Goal: Task Accomplishment & Management: Manage account settings

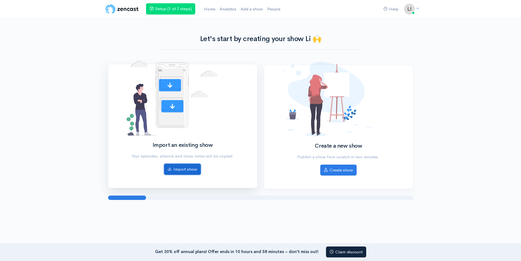
click at [173, 170] on link "Import show" at bounding box center [182, 169] width 37 height 11
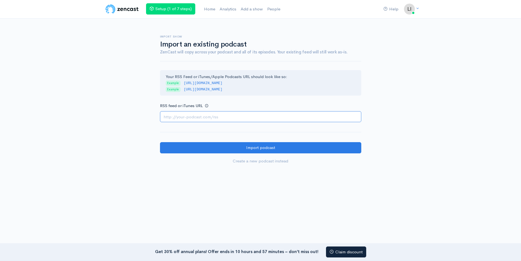
paste input "https://feeds.hubhopper.com/79182c9cbeaa01d4624f9d80db32ab93.rss"
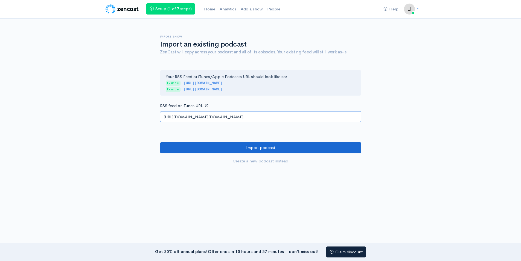
type input "https://feeds.hubhopper.com/79182c9cbeaa01d4624f9d80db32ab93.rss"
click at [263, 150] on input "Import podcast" at bounding box center [260, 147] width 201 height 11
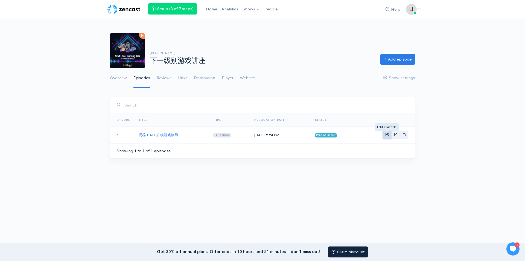
click at [390, 135] on link "Basic example" at bounding box center [387, 135] width 8 height 8
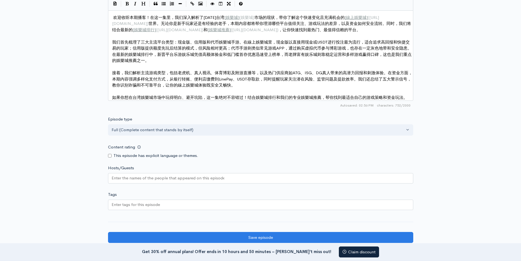
scroll to position [383, 0]
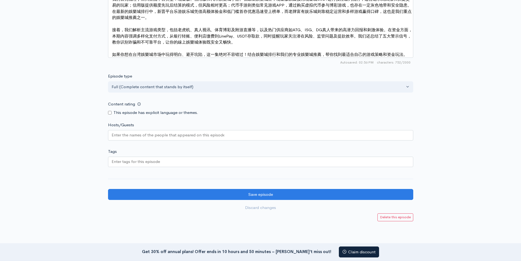
click at [180, 165] on div at bounding box center [260, 161] width 305 height 10
type input "games"
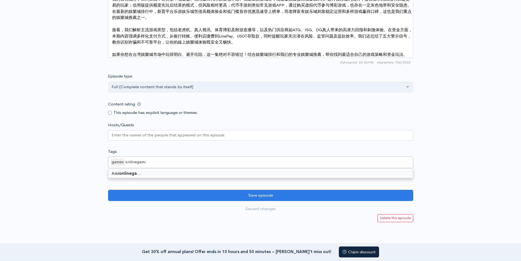
type input "onlinegames"
click at [183, 138] on input "Hosts/Guests" at bounding box center [168, 135] width 113 height 6
paste input "[PERSON_NAME]"
type input "[PERSON_NAME]"
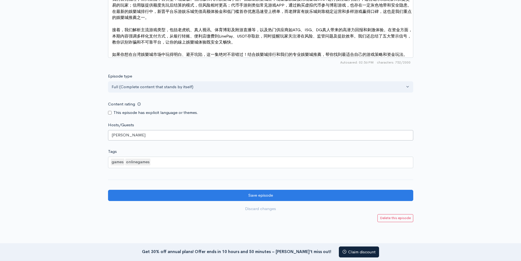
click at [151, 138] on div "[PERSON_NAME]" at bounding box center [260, 135] width 305 height 10
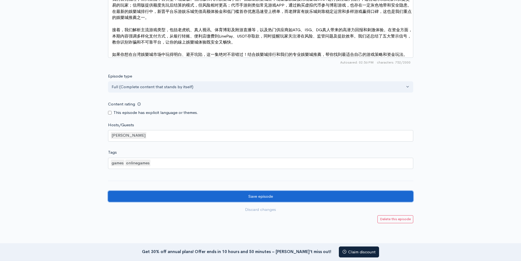
click at [248, 201] on input "Save episode" at bounding box center [260, 196] width 305 height 11
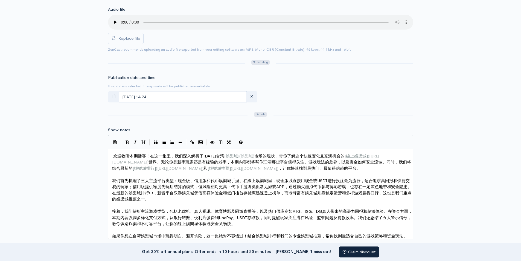
scroll to position [191, 0]
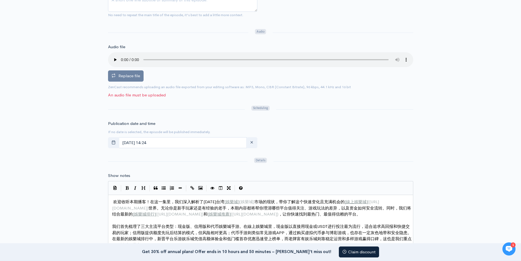
click at [129, 77] on span "Replace file" at bounding box center [129, 75] width 22 height 5
click at [0, 0] on input "Replace file" at bounding box center [0, 0] width 0 height 0
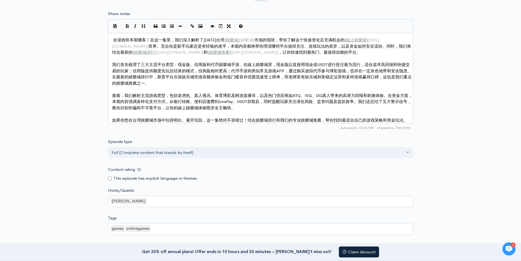
scroll to position [441, 0]
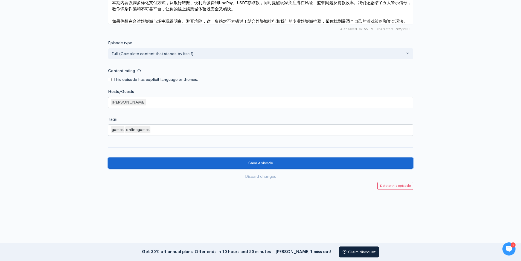
click at [251, 165] on input "Save episode" at bounding box center [260, 162] width 305 height 11
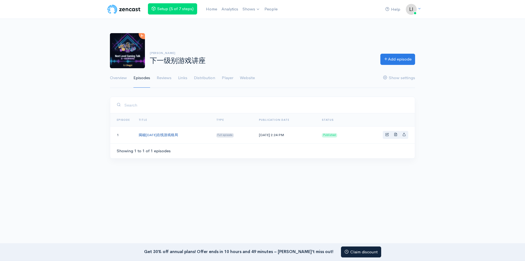
click at [150, 135] on link "揭秘2025年在线游戏格局" at bounding box center [158, 134] width 39 height 5
click at [407, 132] on link "Basic example" at bounding box center [404, 135] width 8 height 8
type input "https://-4523428.zencast.website/episodes/2025"
type input "https://media.zencast.fm/-4523428/a30a76c2-603a-4020-a9e8-e8f3efa30d2f.mp3"
type input "<iframe src='https://share.zencast.fm/embed/episode/a30a76c2-603a-4020-a9e8-e8f…"
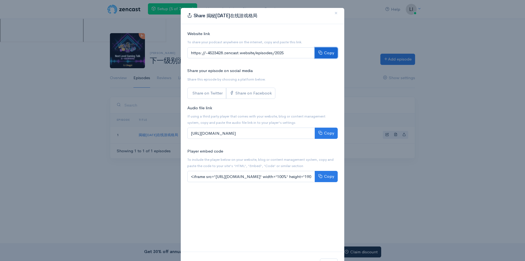
click at [321, 52] on button "Copy" at bounding box center [326, 52] width 23 height 11
click at [72, 169] on div "Share 揭秘2025年在线游戏格局 × Website link To share your podcast anywhere on the intern…" at bounding box center [262, 130] width 525 height 261
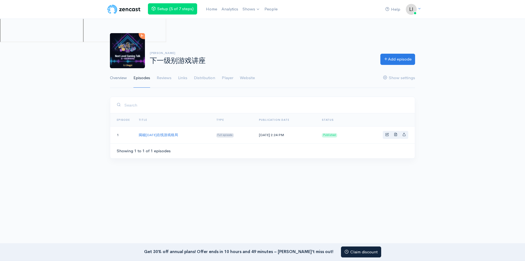
click at [117, 80] on link "Overview" at bounding box center [118, 78] width 17 height 20
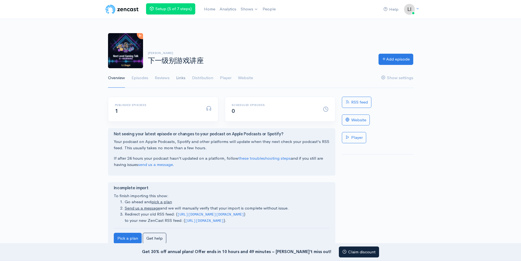
click at [179, 77] on link "Links" at bounding box center [180, 78] width 9 height 20
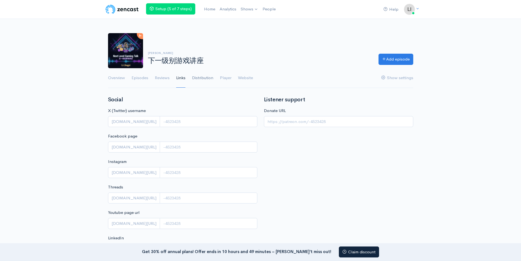
click at [202, 75] on link "Distribution" at bounding box center [202, 78] width 21 height 20
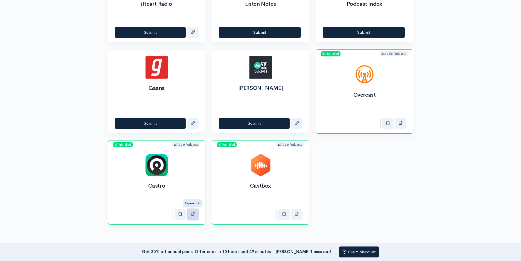
click at [196, 213] on button "button" at bounding box center [192, 213] width 11 height 11
click at [299, 213] on button "button" at bounding box center [296, 213] width 11 height 11
click at [231, 144] on span "Published" at bounding box center [226, 144] width 19 height 5
click at [178, 213] on button "button" at bounding box center [180, 213] width 11 height 11
click at [179, 213] on span "button" at bounding box center [180, 213] width 4 height 4
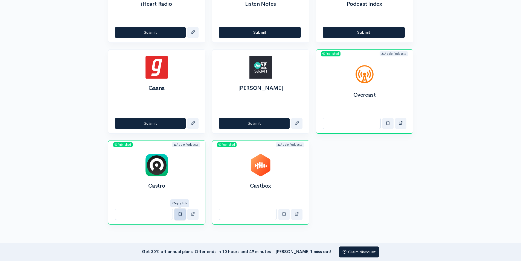
click at [179, 214] on span "button" at bounding box center [180, 213] width 4 height 4
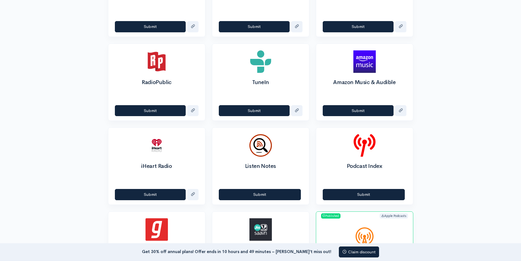
scroll to position [410, 0]
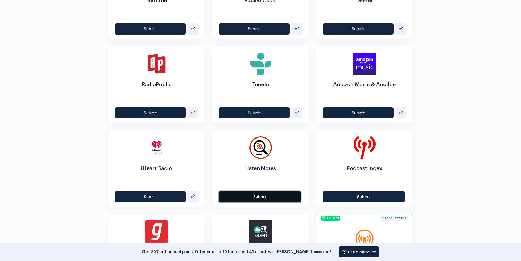
click at [262, 192] on button "Submit" at bounding box center [260, 196] width 82 height 11
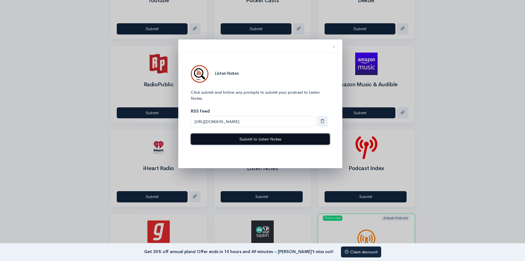
click at [259, 139] on button "Submit to Listen Notes" at bounding box center [260, 139] width 139 height 11
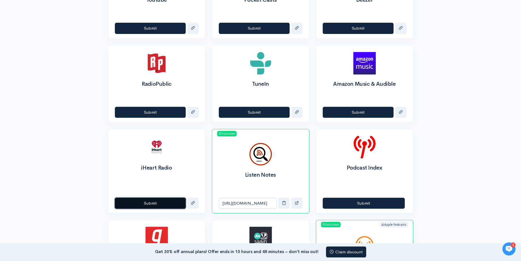
click at [159, 205] on button "Submit" at bounding box center [150, 203] width 71 height 11
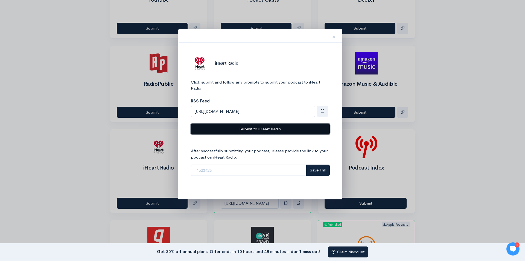
click at [259, 127] on button "Submit to iHeart Radio" at bounding box center [260, 128] width 139 height 11
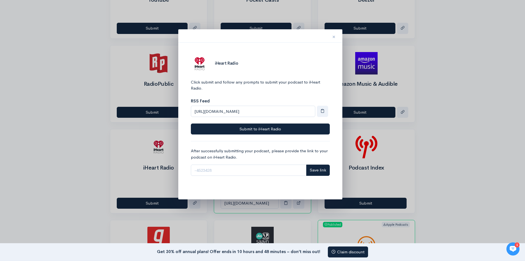
click at [334, 40] on span "×" at bounding box center [333, 37] width 3 height 8
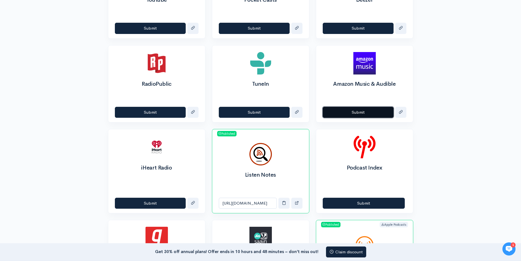
click at [349, 117] on button "Submit" at bounding box center [358, 112] width 71 height 11
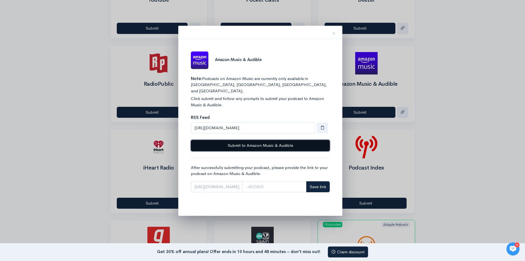
click at [259, 142] on button "Submit to Amazon Music & Audible" at bounding box center [260, 145] width 139 height 11
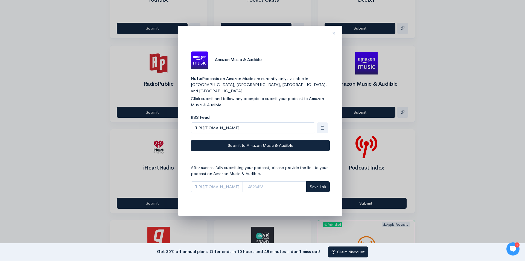
click at [149, 121] on div at bounding box center [262, 130] width 525 height 261
click at [333, 31] on span "×" at bounding box center [333, 33] width 3 height 8
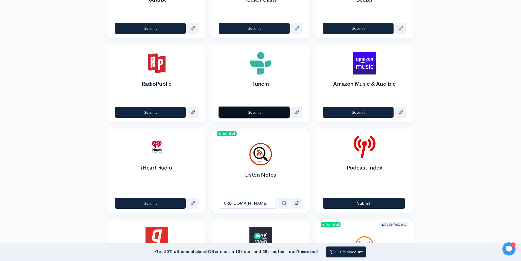
click at [258, 112] on button "Submit" at bounding box center [254, 112] width 71 height 11
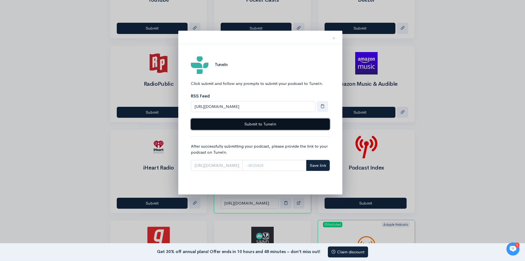
click at [258, 121] on button "Submit to TuneIn" at bounding box center [260, 123] width 139 height 11
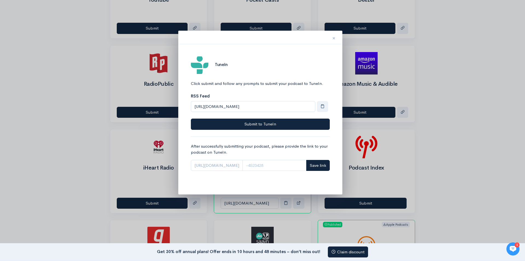
click at [334, 39] on span "×" at bounding box center [333, 38] width 3 height 8
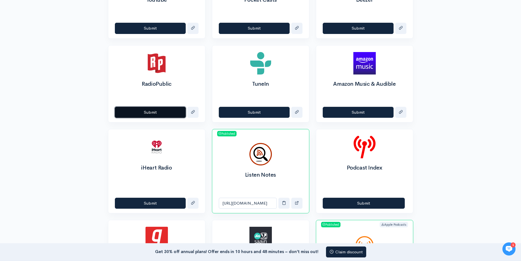
click at [159, 113] on button "Submit" at bounding box center [150, 112] width 71 height 11
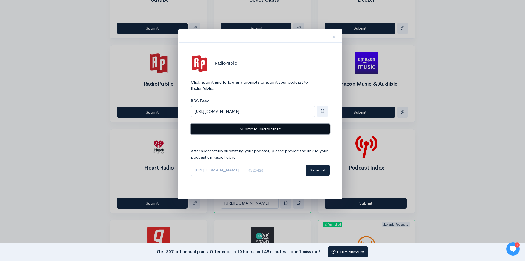
click at [266, 127] on button "Submit to RadioPublic" at bounding box center [260, 128] width 139 height 11
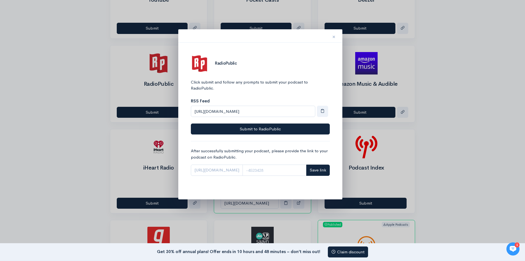
click at [336, 36] on button "×" at bounding box center [334, 35] width 16 height 17
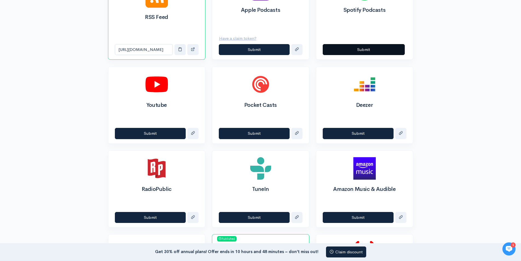
scroll to position [301, 0]
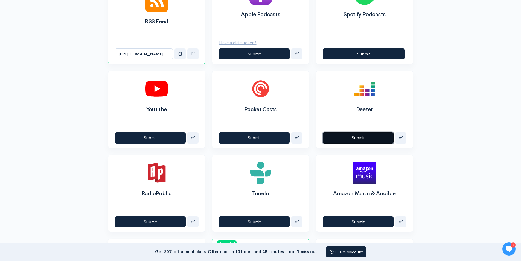
click at [346, 137] on button "Submit" at bounding box center [358, 137] width 71 height 11
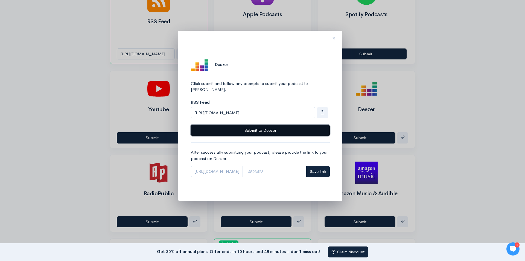
click at [268, 127] on button "Submit to Deezer" at bounding box center [260, 130] width 139 height 11
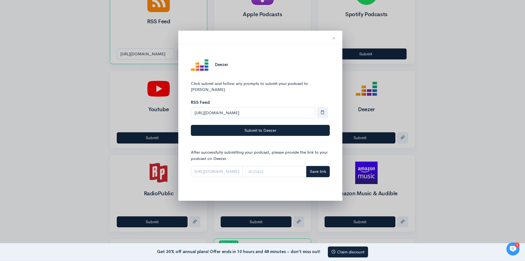
click at [334, 37] on span "×" at bounding box center [333, 38] width 3 height 8
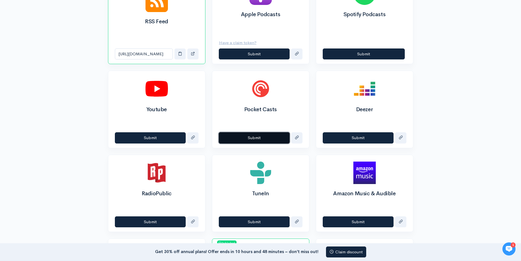
click at [266, 134] on button "Submit" at bounding box center [254, 137] width 71 height 11
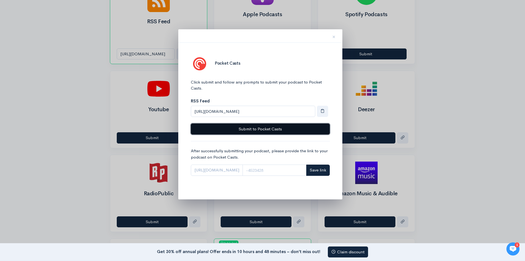
click at [276, 128] on button "Submit to Pocket Casts" at bounding box center [260, 128] width 139 height 11
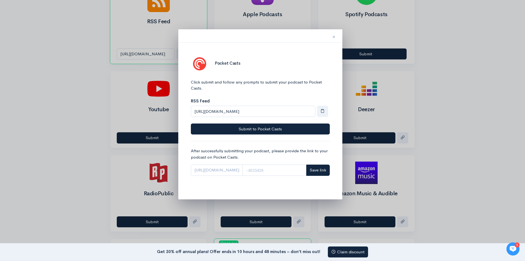
click at [333, 37] on span "×" at bounding box center [333, 37] width 3 height 8
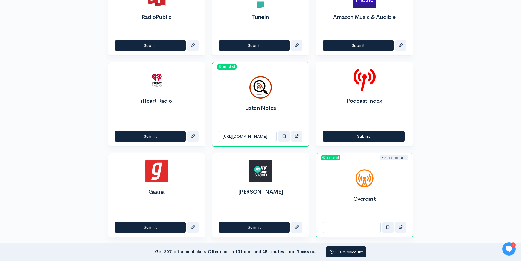
scroll to position [493, 0]
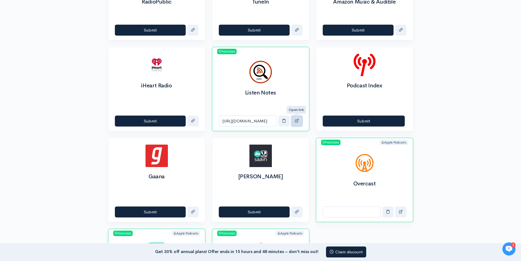
click at [298, 121] on span "button" at bounding box center [297, 120] width 4 height 4
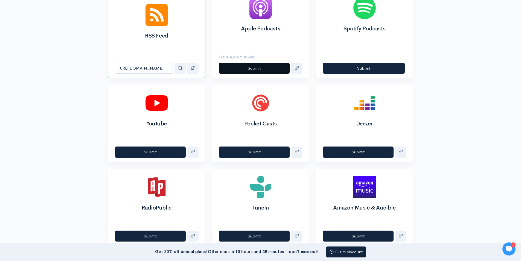
scroll to position [247, 0]
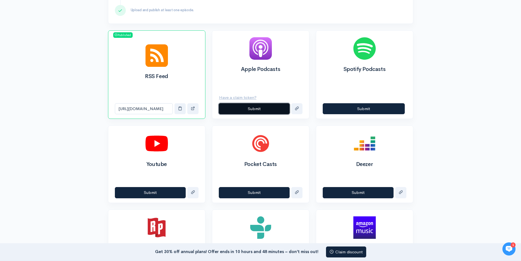
click at [268, 109] on button "Submit" at bounding box center [254, 108] width 71 height 11
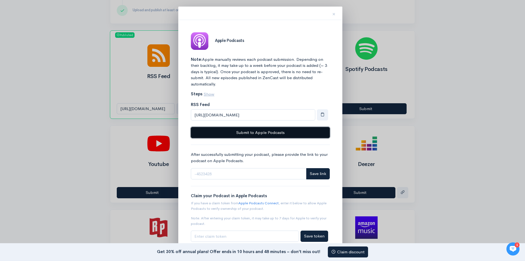
click at [270, 131] on button "Submit to Apple Podcasts" at bounding box center [260, 132] width 139 height 11
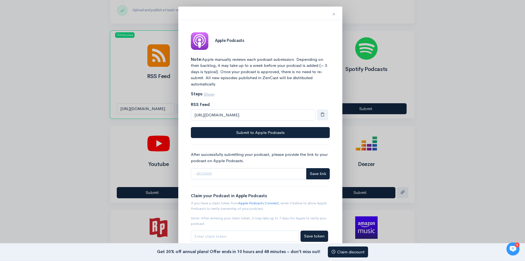
click at [335, 11] on span "×" at bounding box center [333, 14] width 3 height 8
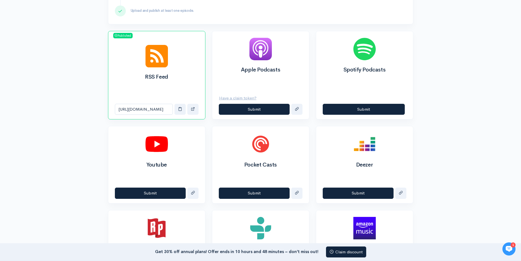
scroll to position [219, 0]
